Goal: Information Seeking & Learning: Learn about a topic

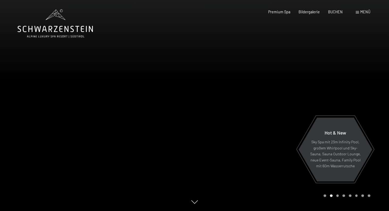
click at [360, 11] on span "Menü" at bounding box center [365, 12] width 10 height 5
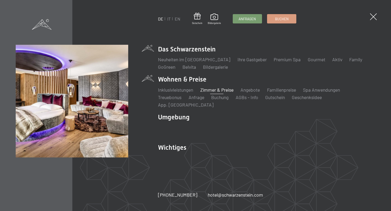
click at [208, 92] on link "Zimmer & Preise" at bounding box center [216, 90] width 33 height 6
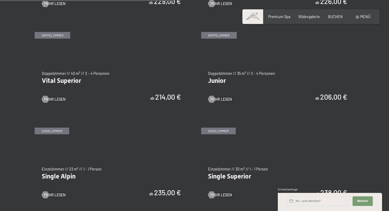
scroll to position [639, 0]
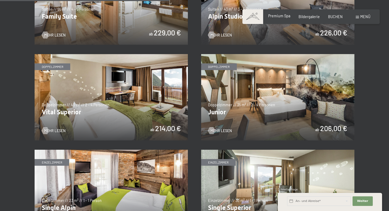
click at [284, 14] on span "Premium Spa" at bounding box center [279, 16] width 22 height 5
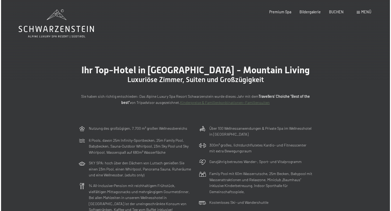
scroll to position [0, 0]
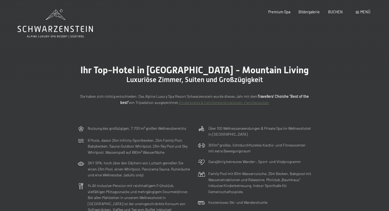
click at [364, 12] on span "Menü" at bounding box center [365, 12] width 10 height 5
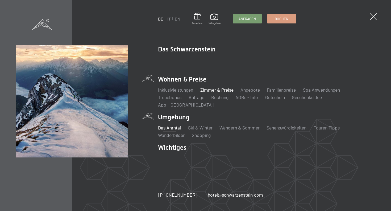
click at [174, 124] on link "Das Ahrntal" at bounding box center [169, 127] width 23 height 6
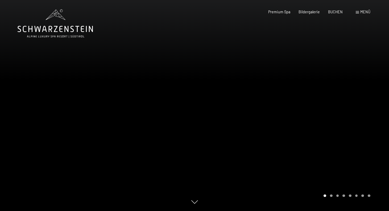
click at [376, 114] on div at bounding box center [291, 105] width 194 height 211
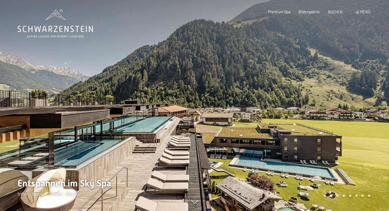
click at [376, 114] on div at bounding box center [291, 105] width 194 height 211
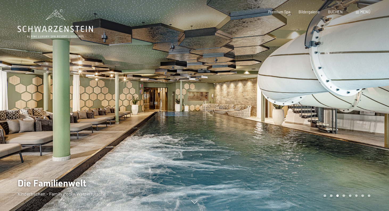
click at [376, 114] on div at bounding box center [291, 105] width 194 height 211
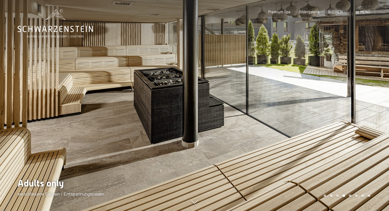
click at [376, 114] on div at bounding box center [291, 105] width 194 height 211
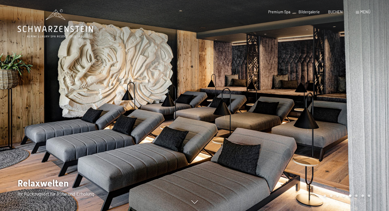
click at [376, 114] on div at bounding box center [291, 105] width 194 height 211
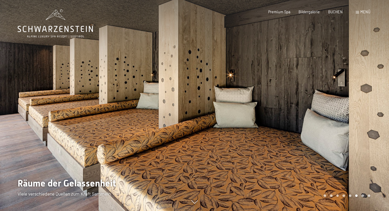
click at [376, 114] on div at bounding box center [291, 105] width 194 height 211
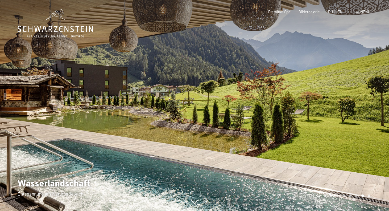
click at [376, 114] on div at bounding box center [291, 105] width 194 height 211
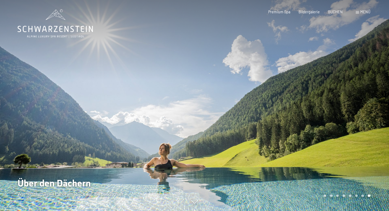
click at [376, 114] on div at bounding box center [291, 105] width 194 height 211
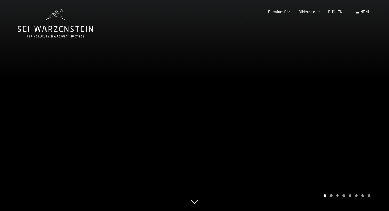
click at [376, 114] on div at bounding box center [291, 105] width 194 height 211
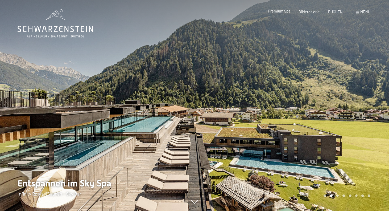
click at [287, 11] on span "Premium Spa" at bounding box center [279, 11] width 22 height 5
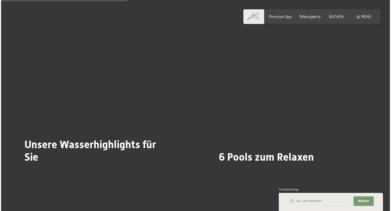
scroll to position [1088, 0]
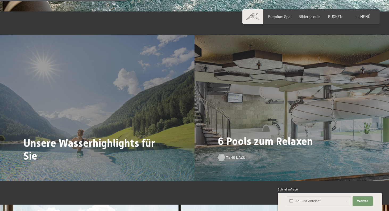
click at [230, 154] on span "Mehr dazu" at bounding box center [235, 156] width 20 height 5
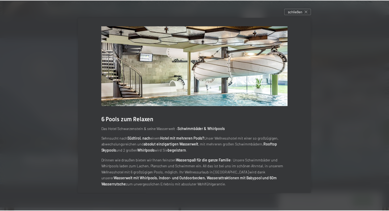
scroll to position [0, 0]
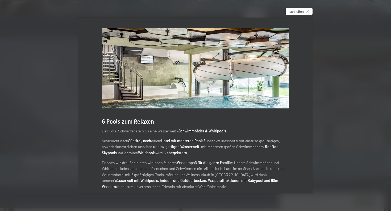
click at [308, 11] on icon at bounding box center [307, 11] width 3 height 3
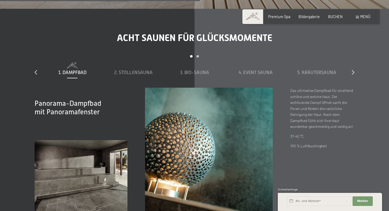
scroll to position [1484, 0]
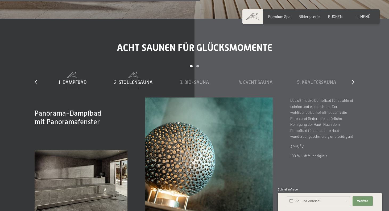
click at [150, 79] on span "2. Stollensauna" at bounding box center [133, 81] width 39 height 5
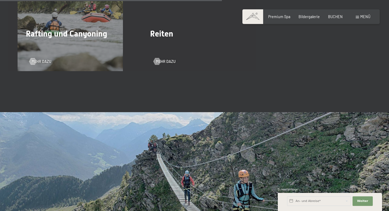
scroll to position [911, 0]
